Goal: Task Accomplishment & Management: Manage account settings

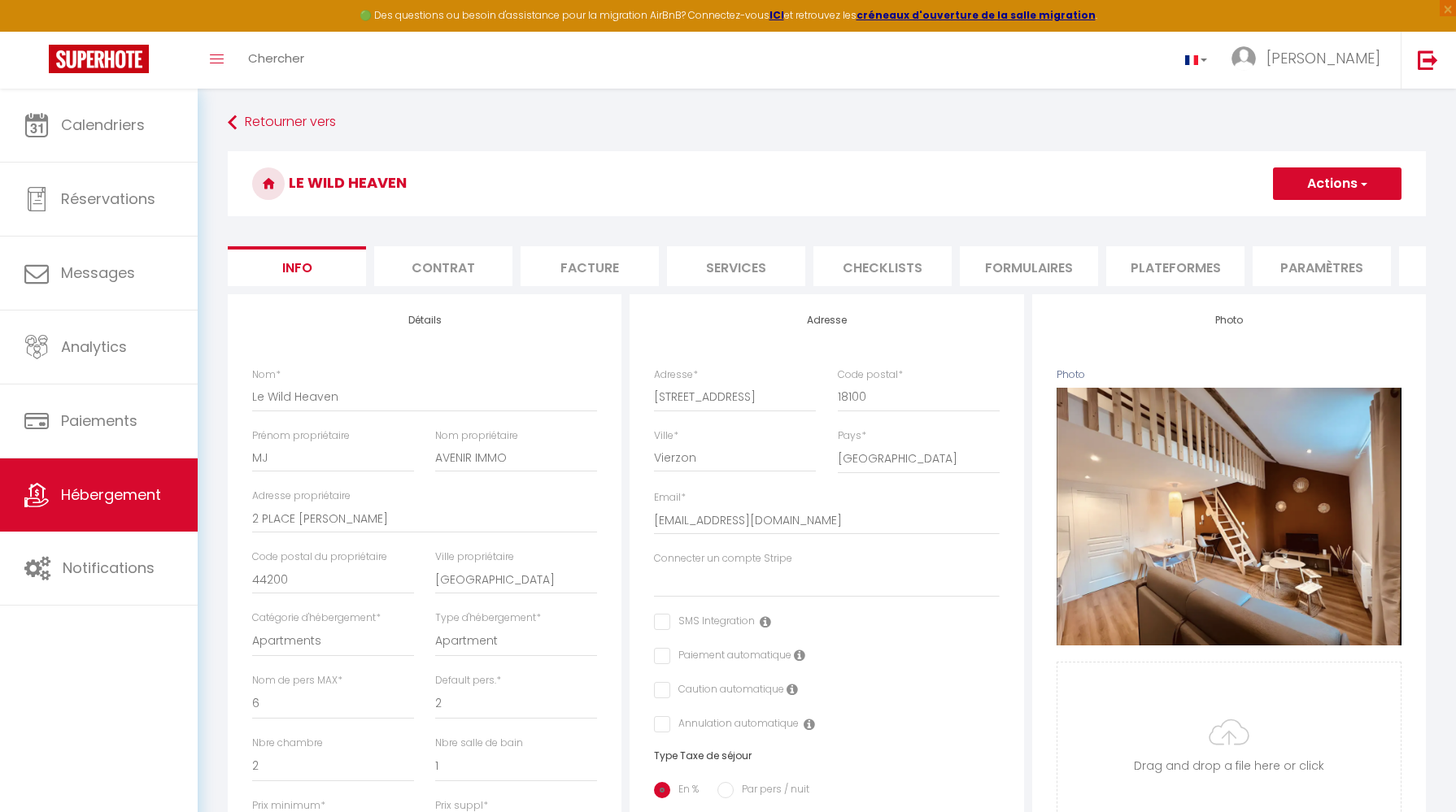
select select "6"
select select "2"
select select "1"
select select "16:00"
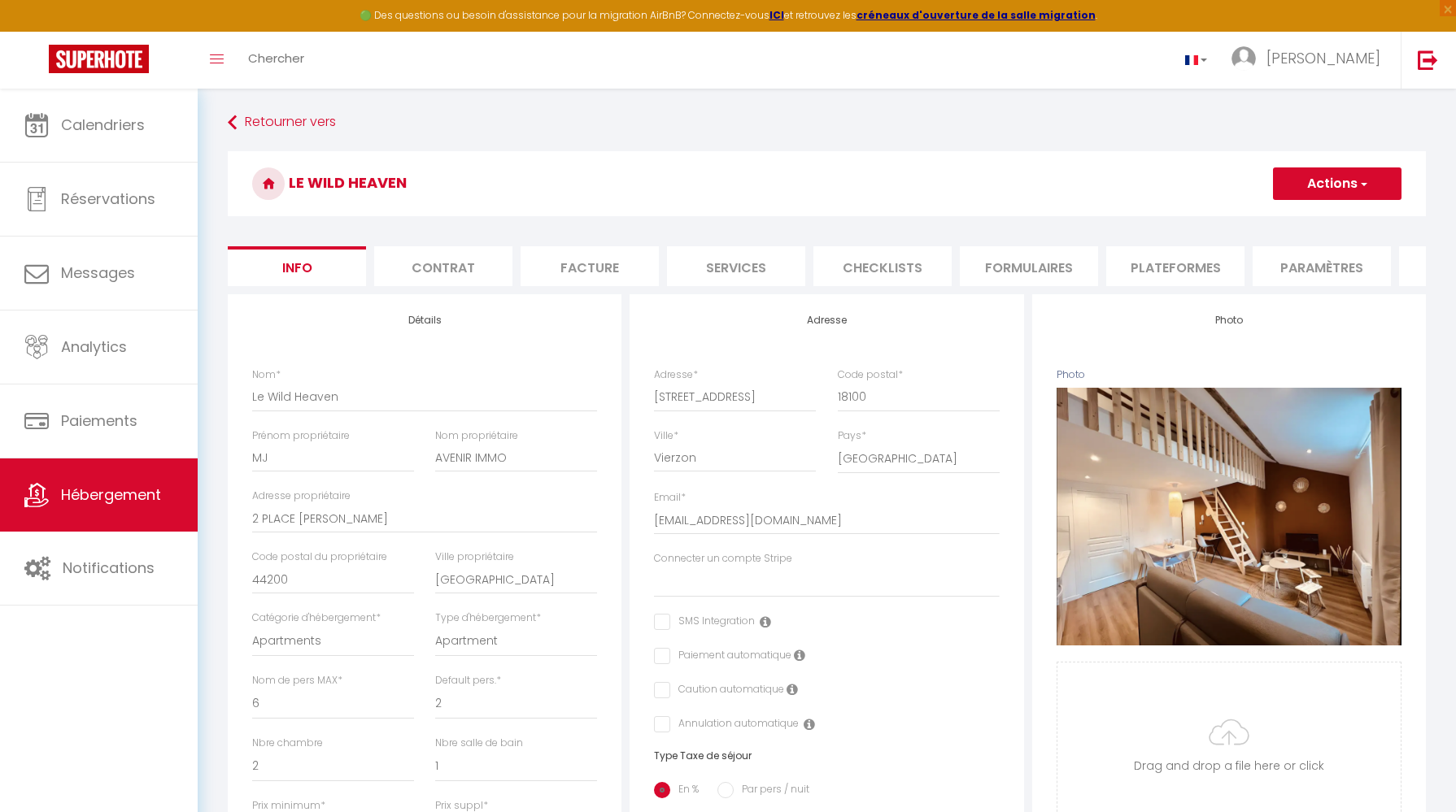
select select
select select "11:00"
select select "30"
select select "120"
select select "22:00"
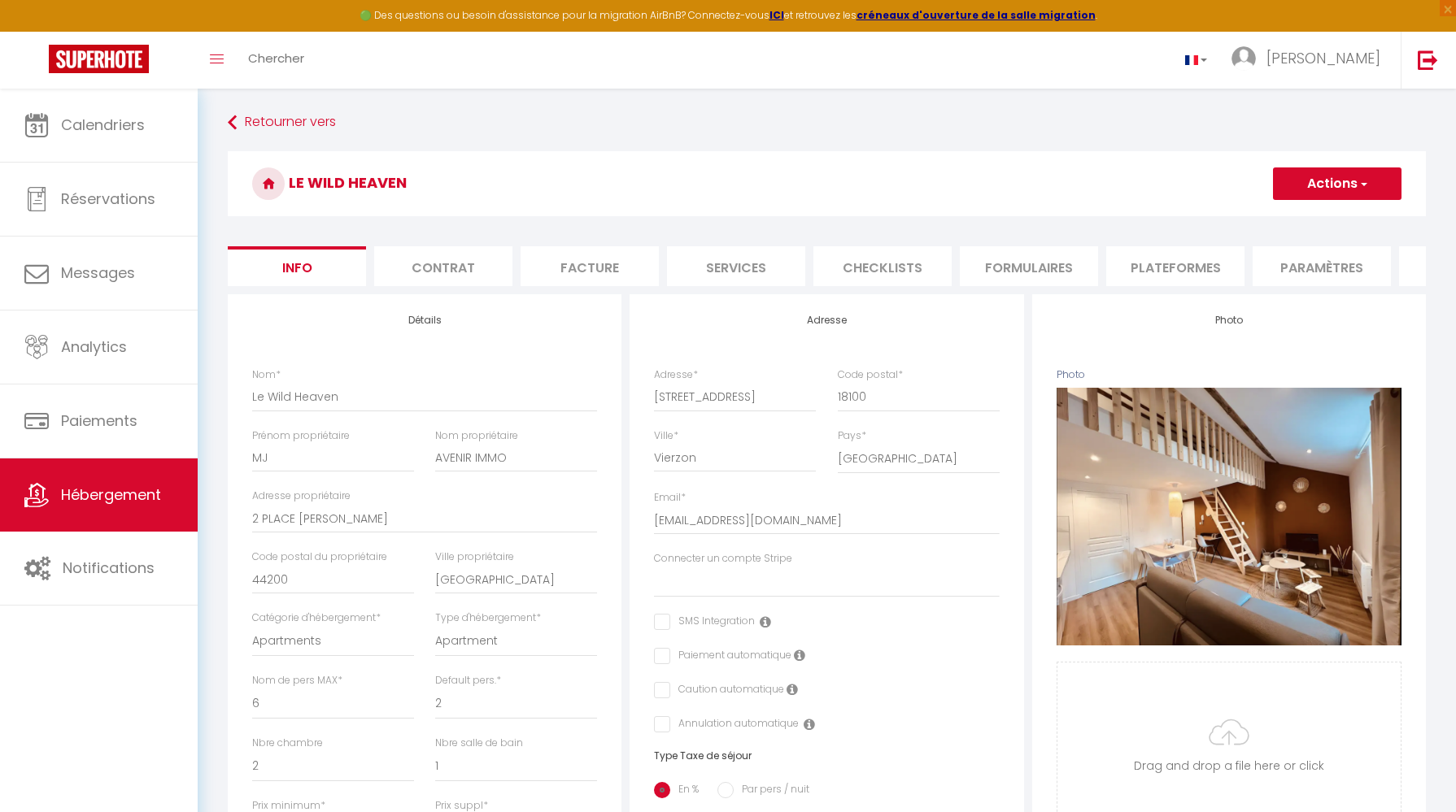
select select "28"
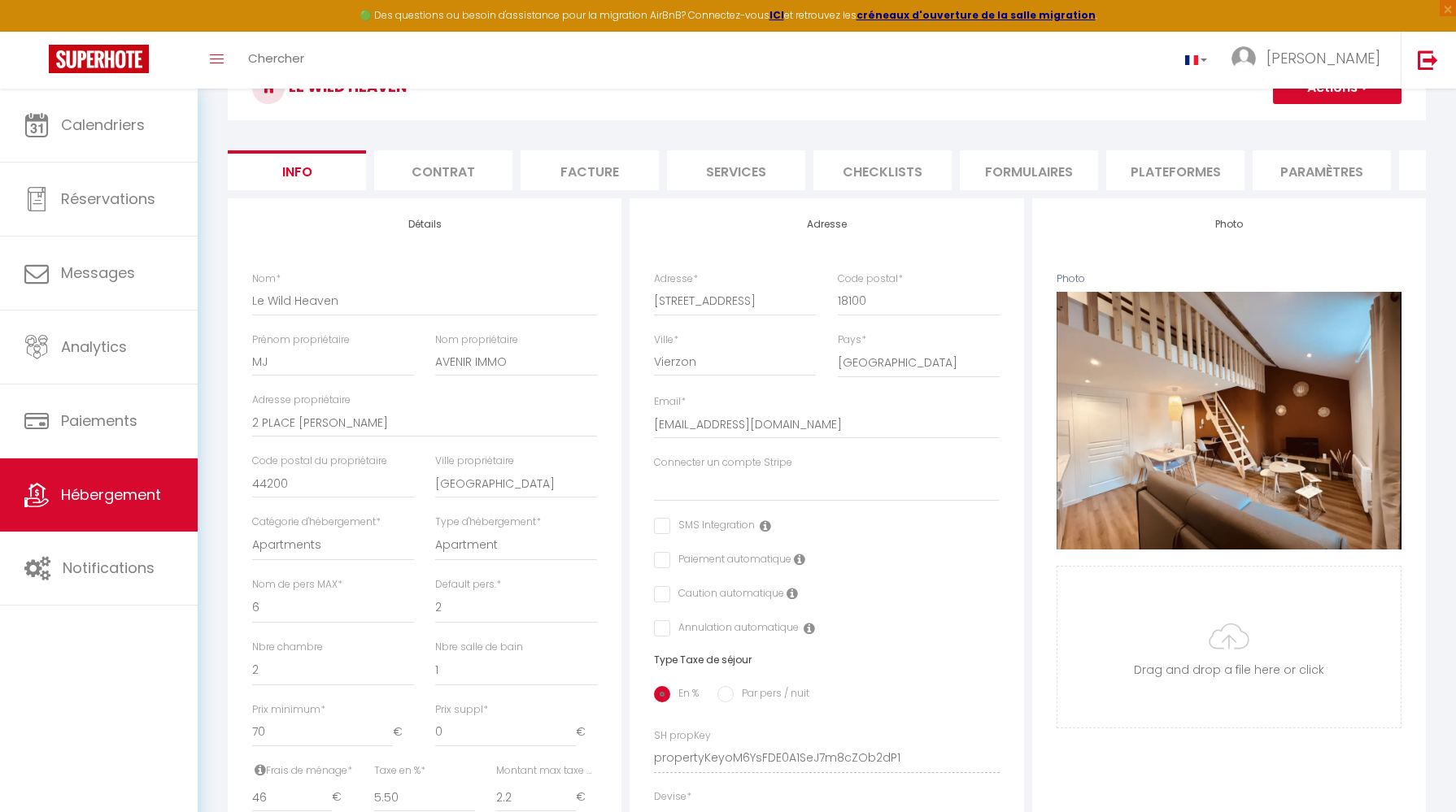
scroll to position [96, 0]
click at [129, 58] on img at bounding box center [99, 59] width 100 height 29
